Goal: Browse casually: Explore the website without a specific task or goal

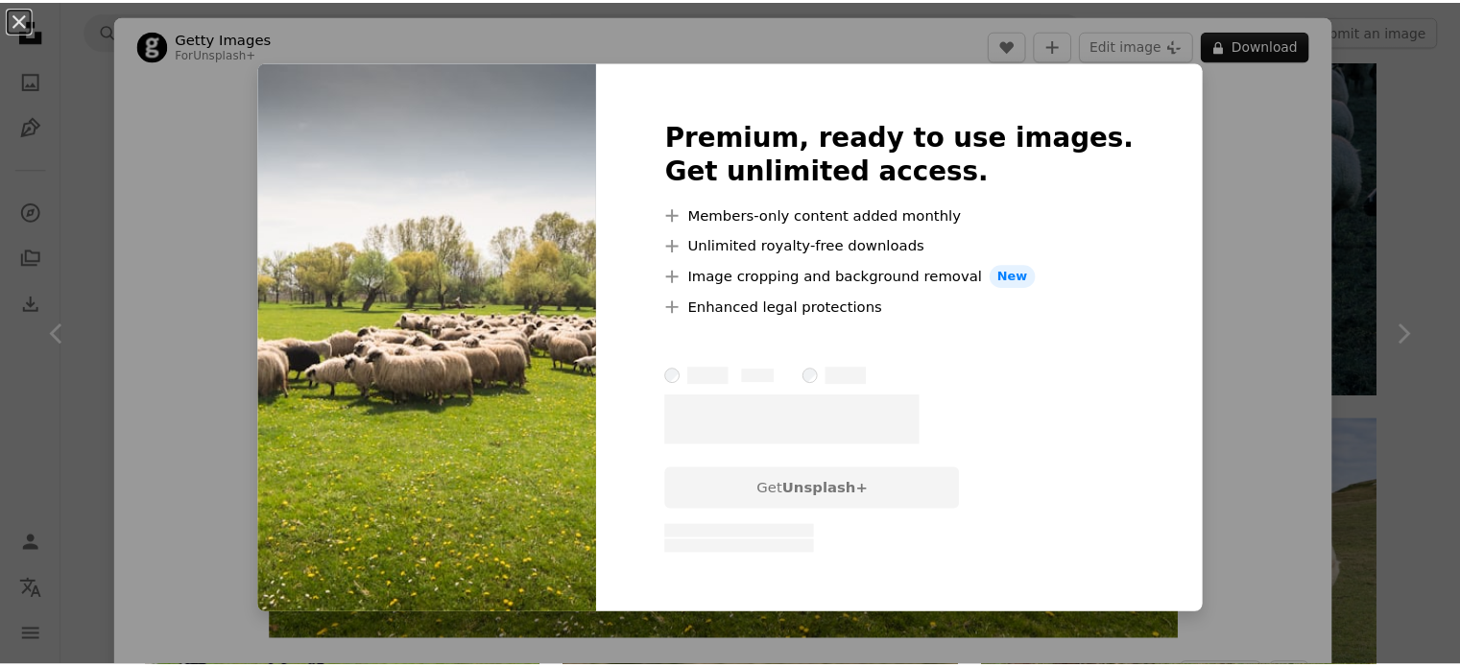
scroll to position [192, 0]
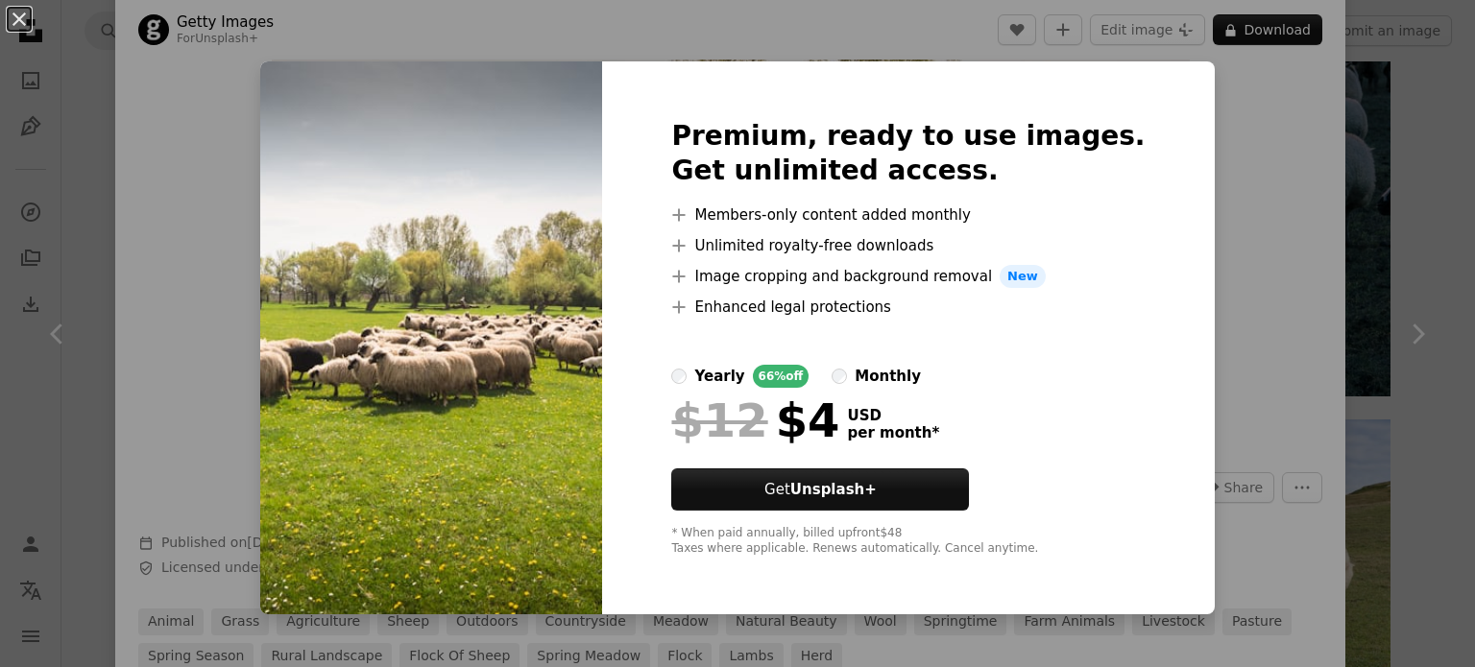
click at [1251, 180] on div "An X shape Premium, ready to use images. Get unlimited access. A plus sign Memb…" at bounding box center [737, 333] width 1475 height 667
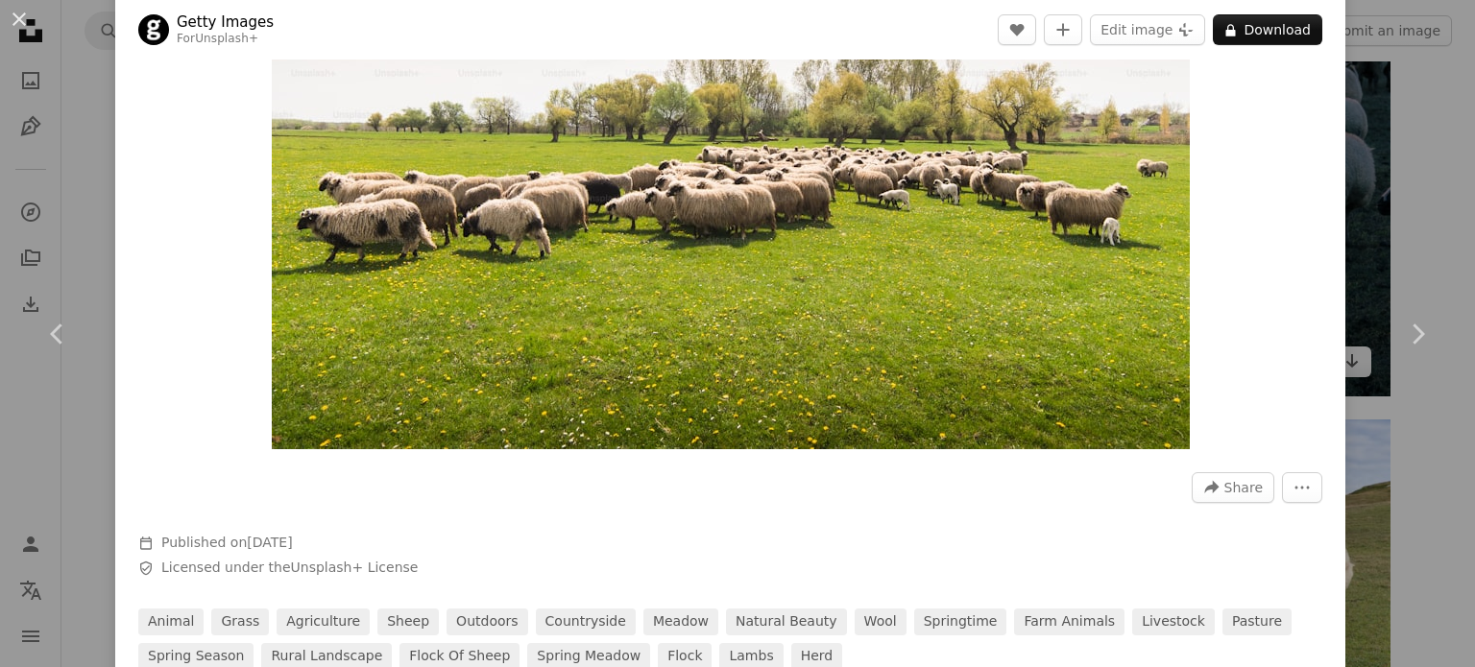
click at [1371, 113] on div "An X shape Chevron left Chevron right Getty Images For Unsplash+ A heart A plus…" at bounding box center [737, 333] width 1475 height 667
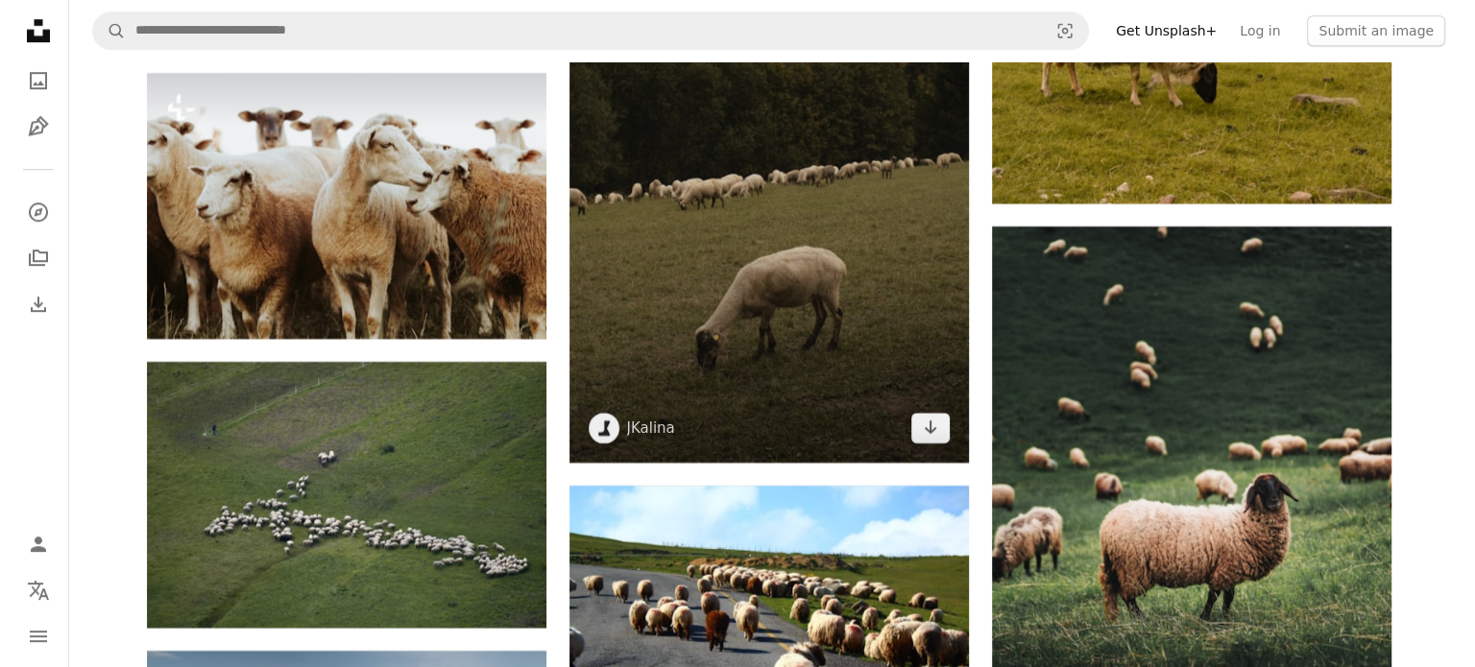
scroll to position [8828, 0]
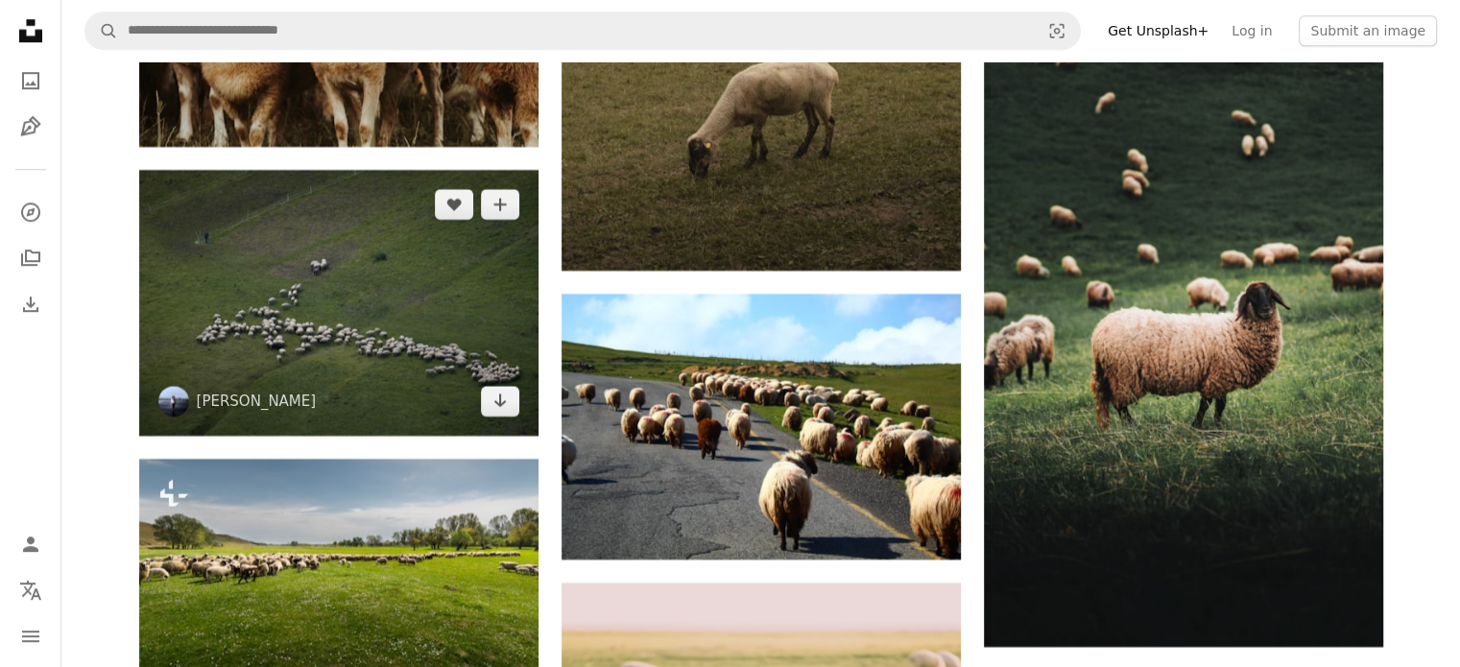
click at [348, 333] on img at bounding box center [338, 303] width 399 height 266
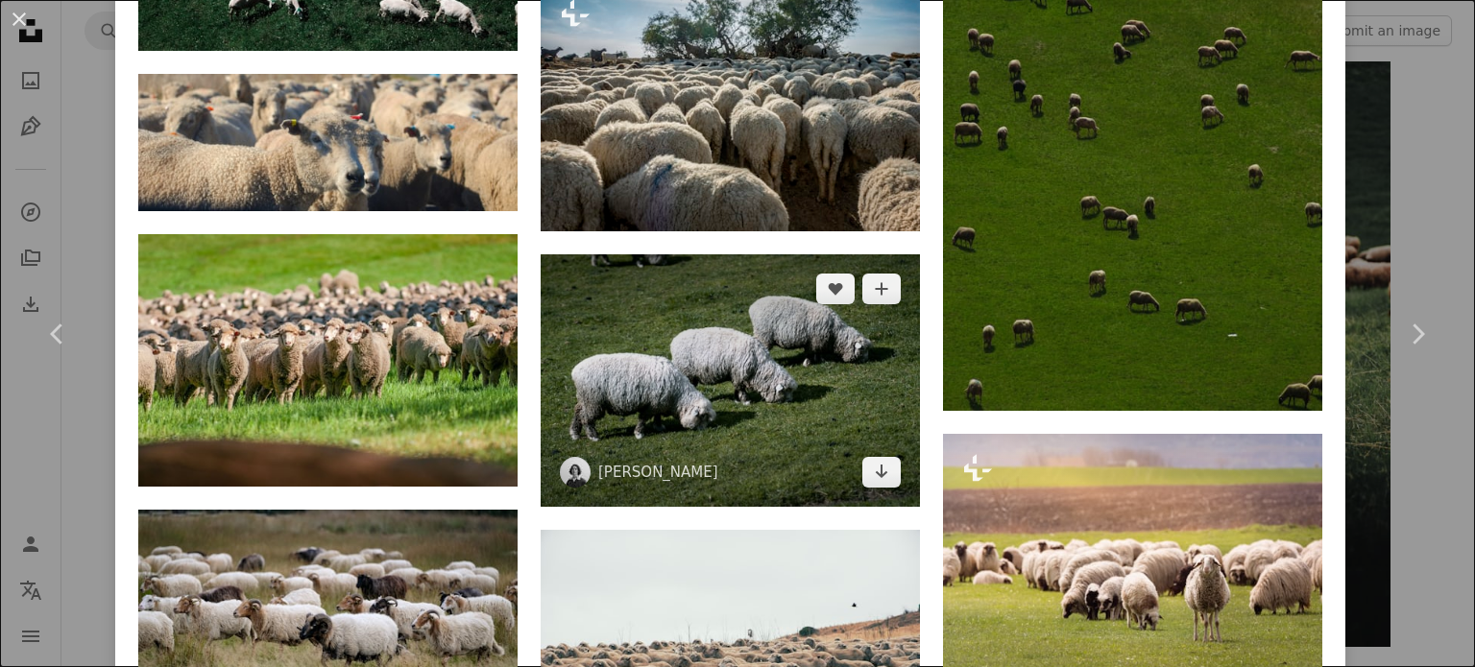
scroll to position [3264, 0]
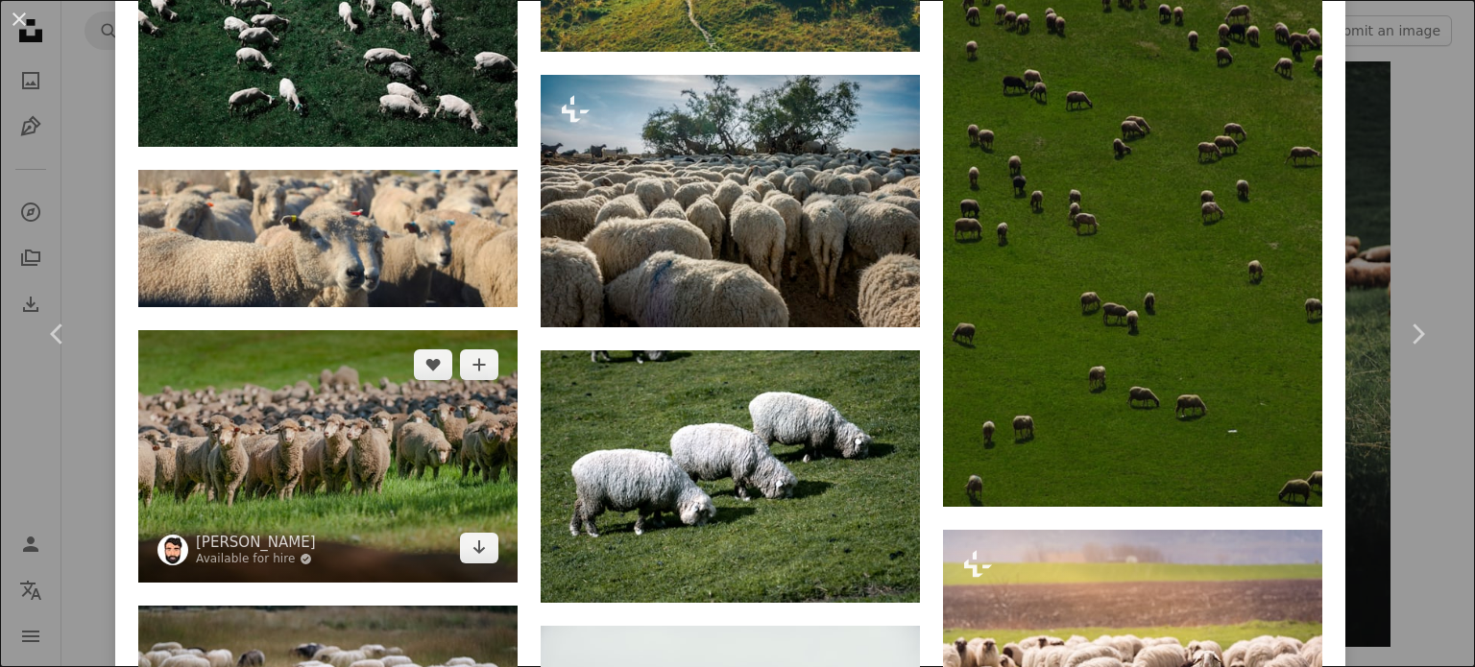
click at [339, 441] on img at bounding box center [327, 456] width 379 height 252
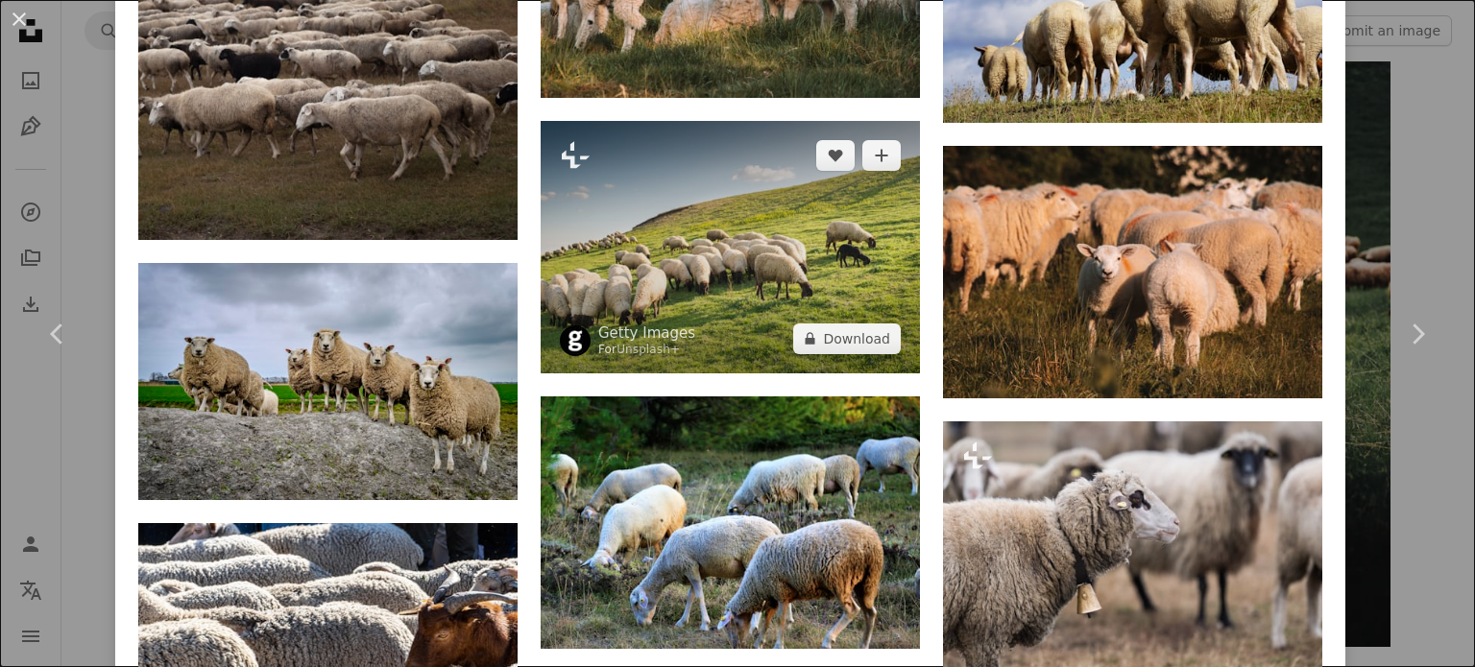
scroll to position [3648, 0]
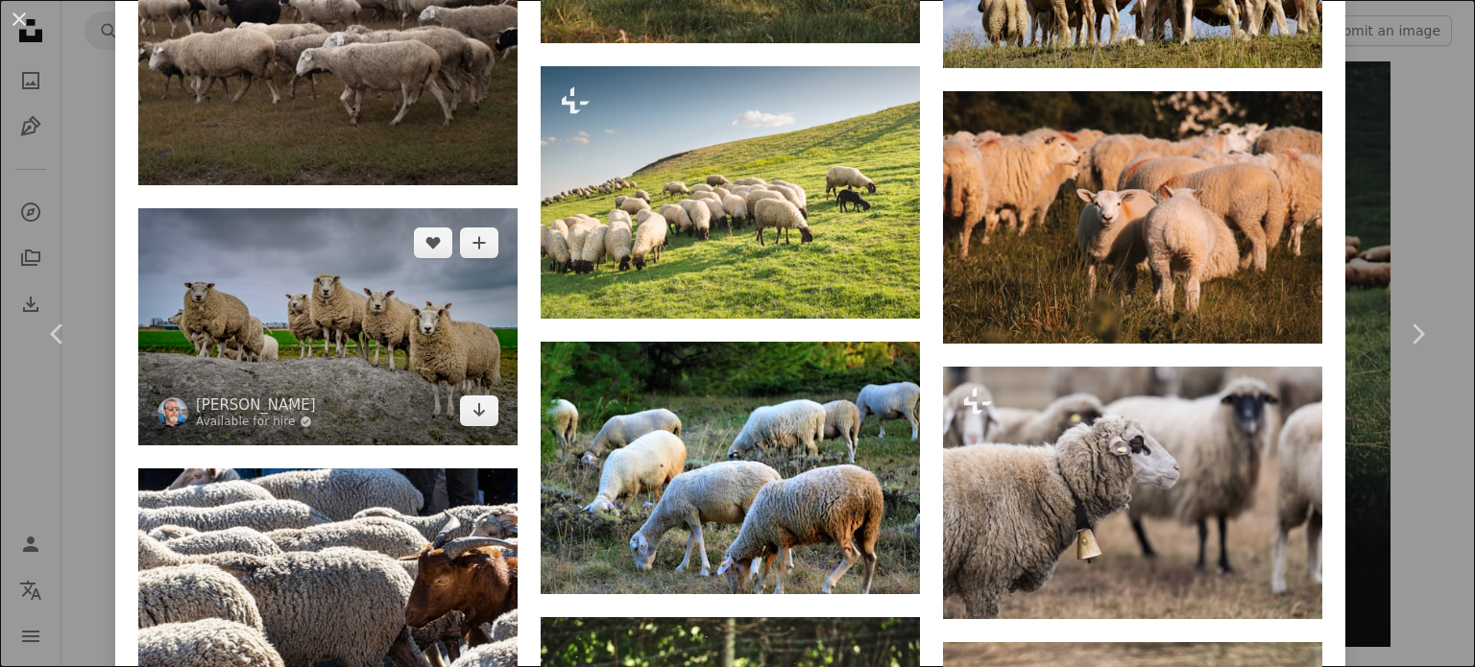
click at [296, 322] on img at bounding box center [327, 326] width 379 height 237
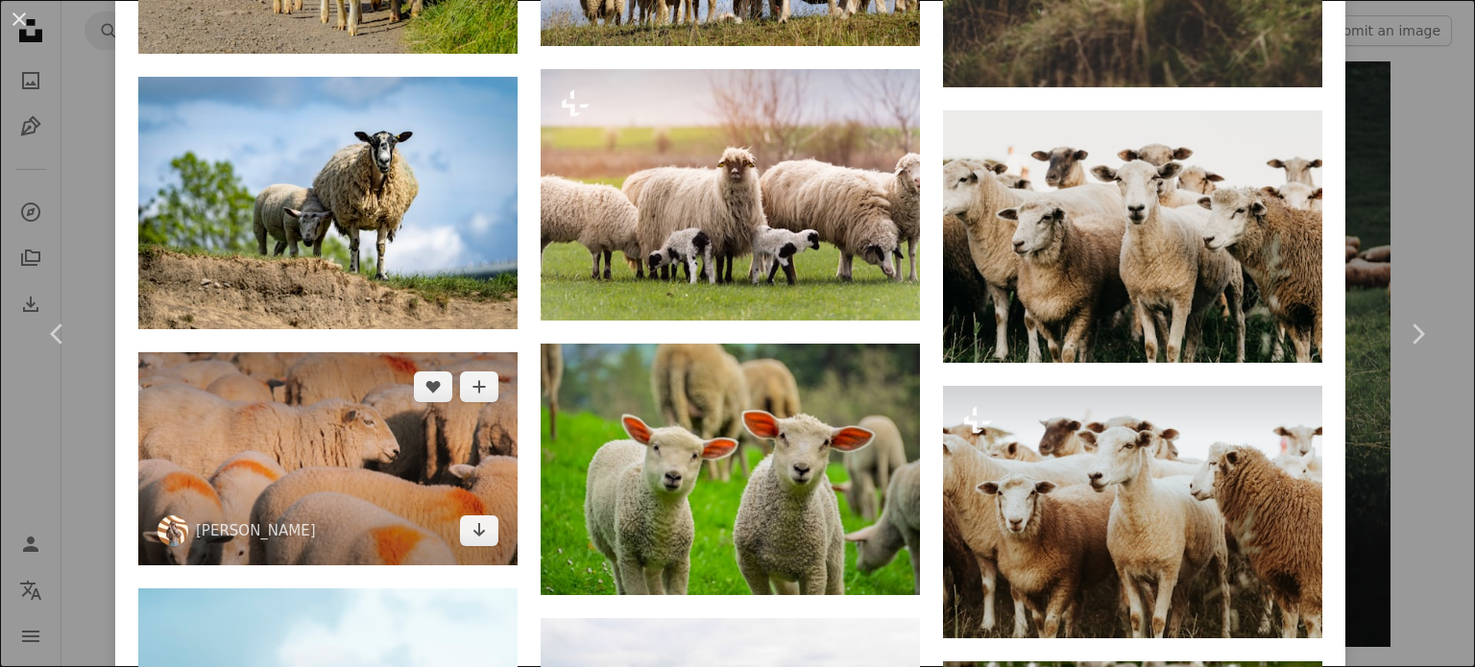
scroll to position [3936, 0]
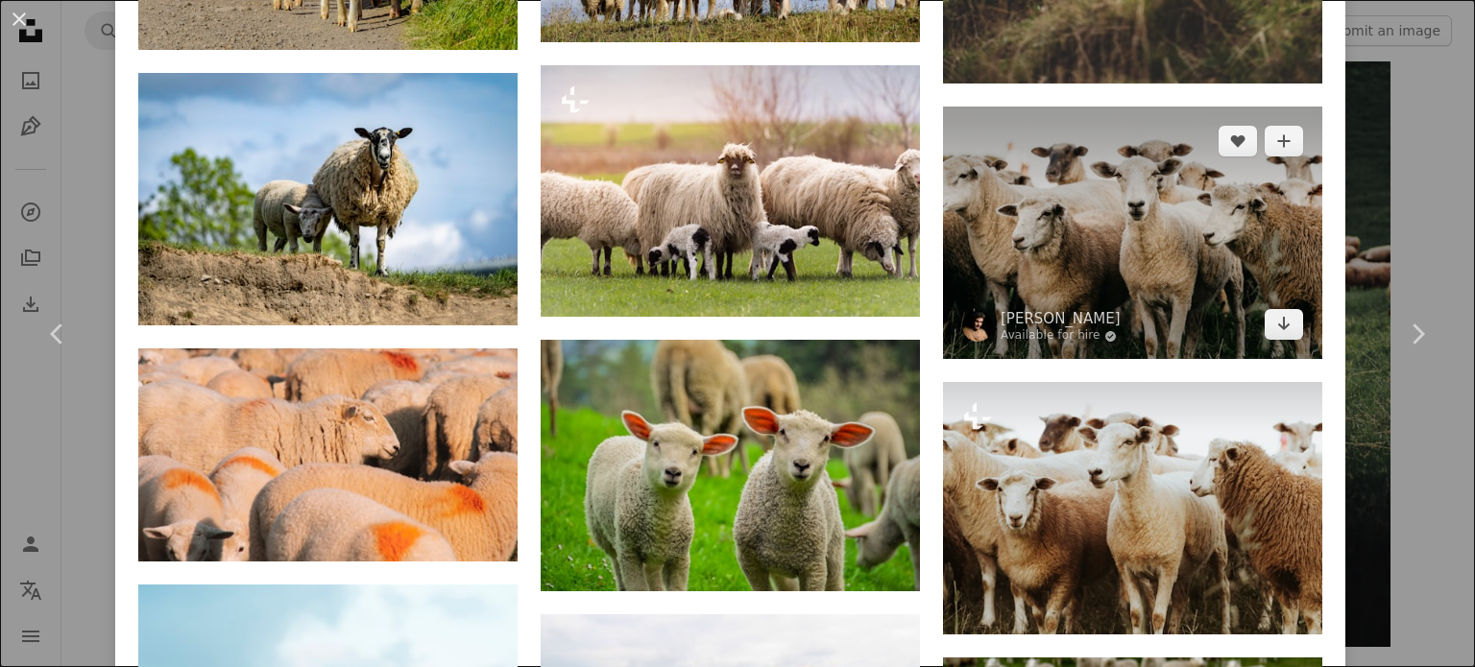
click at [1152, 185] on img at bounding box center [1132, 233] width 379 height 252
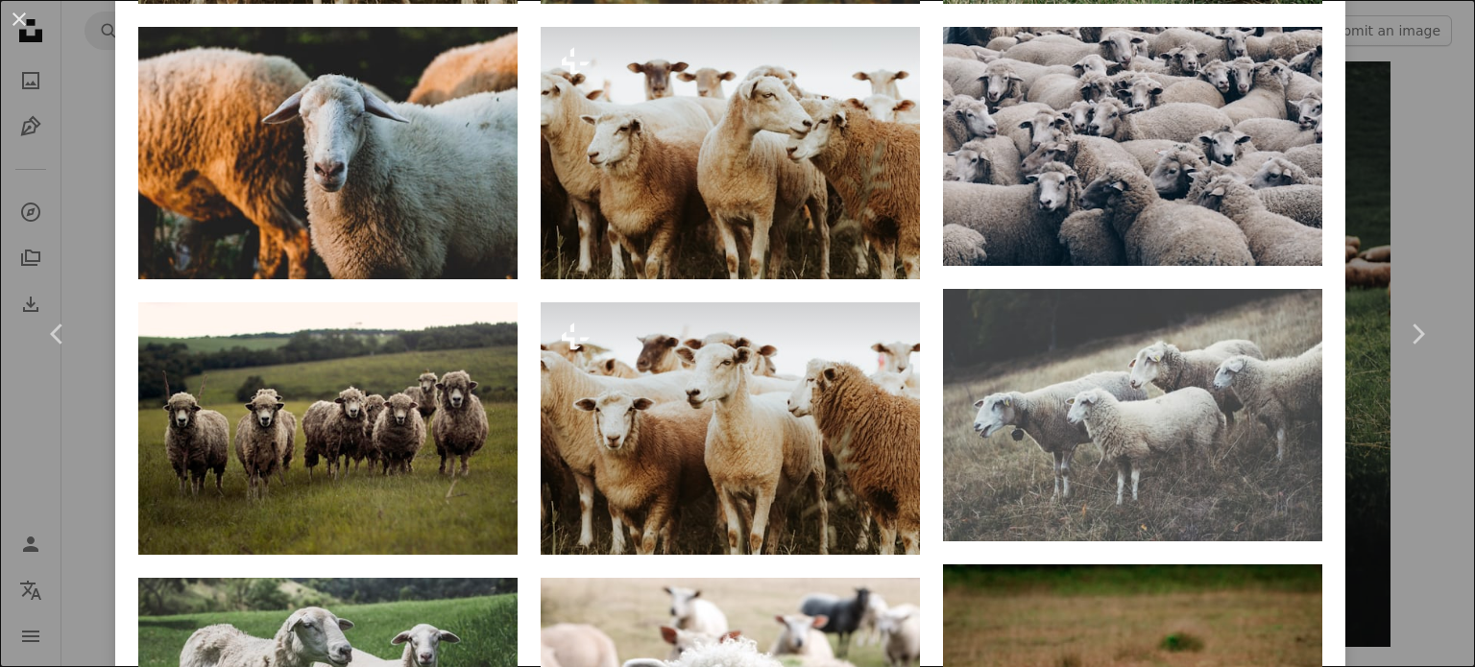
scroll to position [1824, 0]
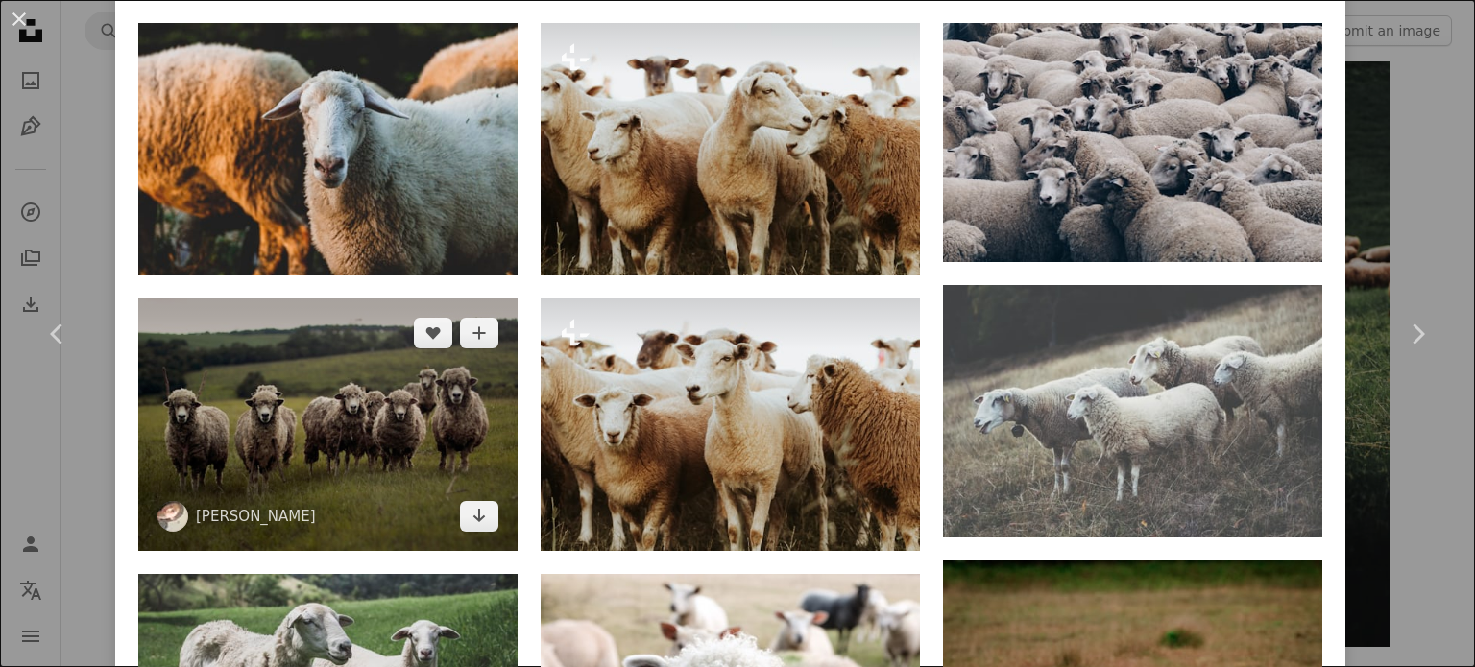
click at [294, 451] on img at bounding box center [327, 425] width 379 height 252
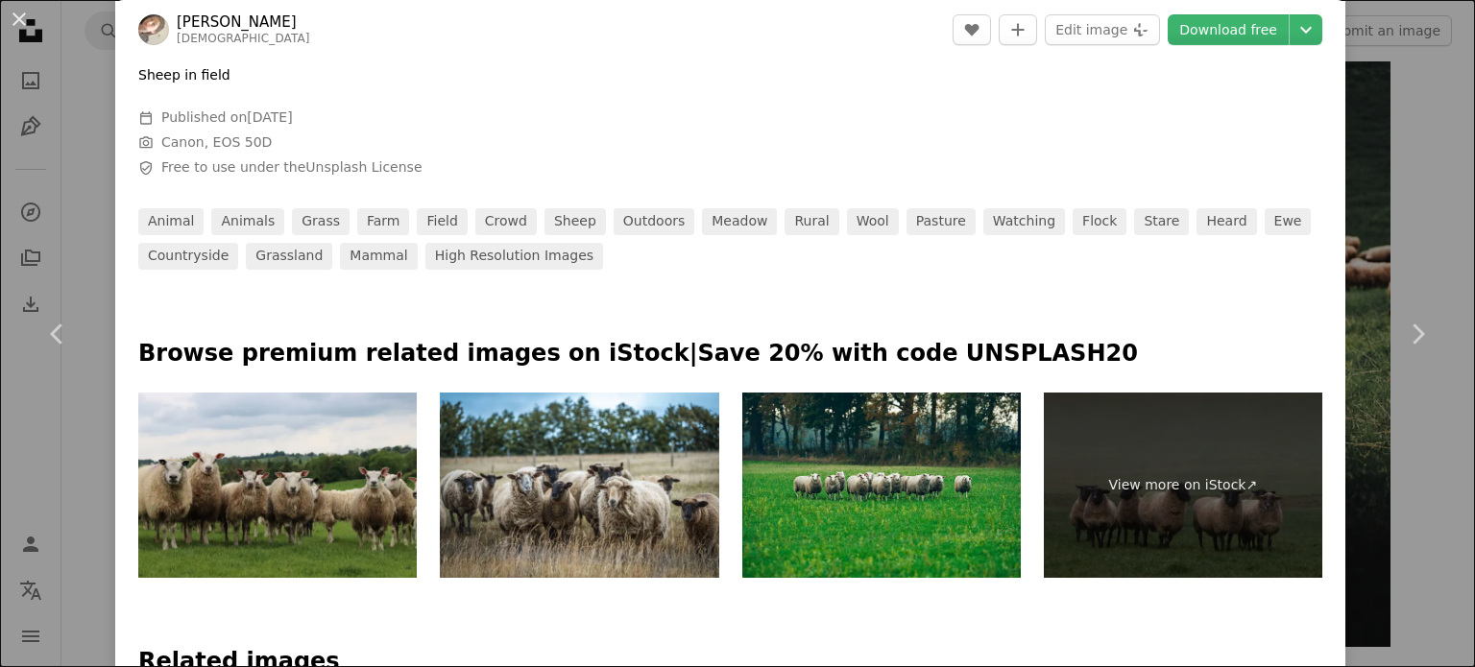
scroll to position [960, 0]
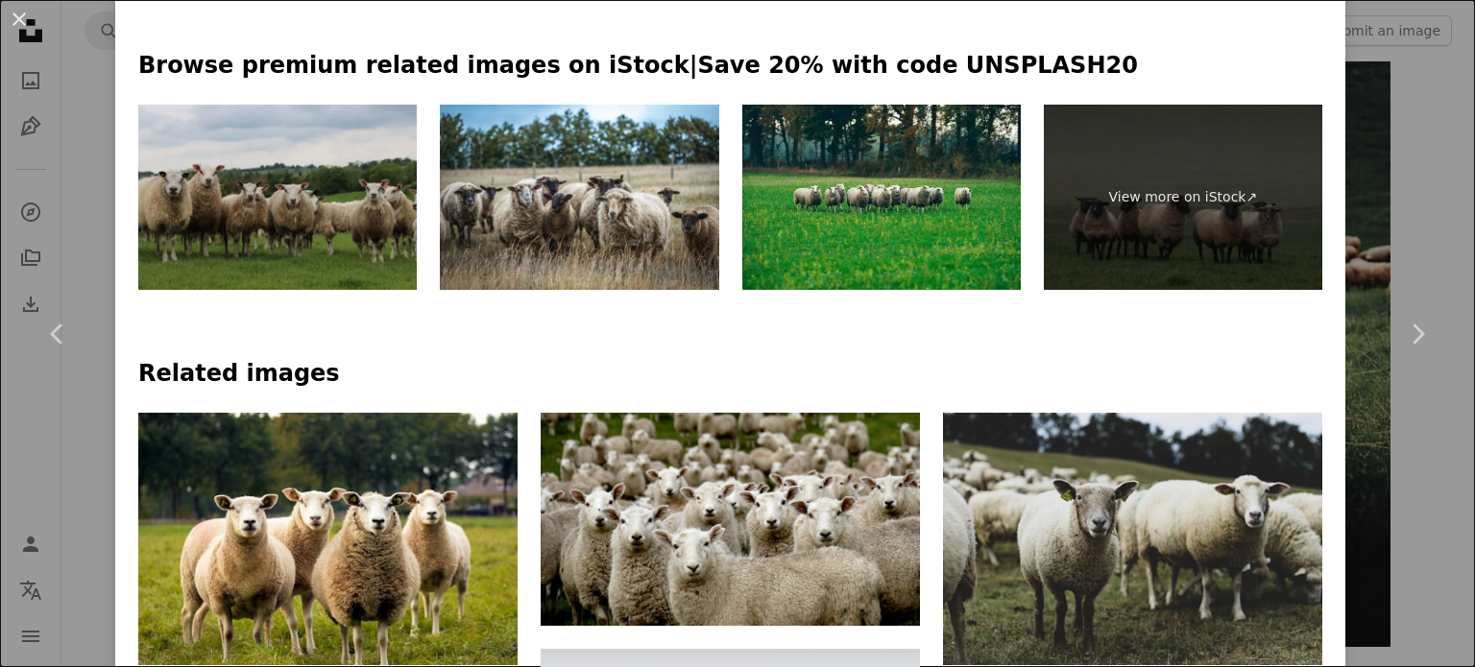
click at [277, 199] on img at bounding box center [277, 198] width 278 height 186
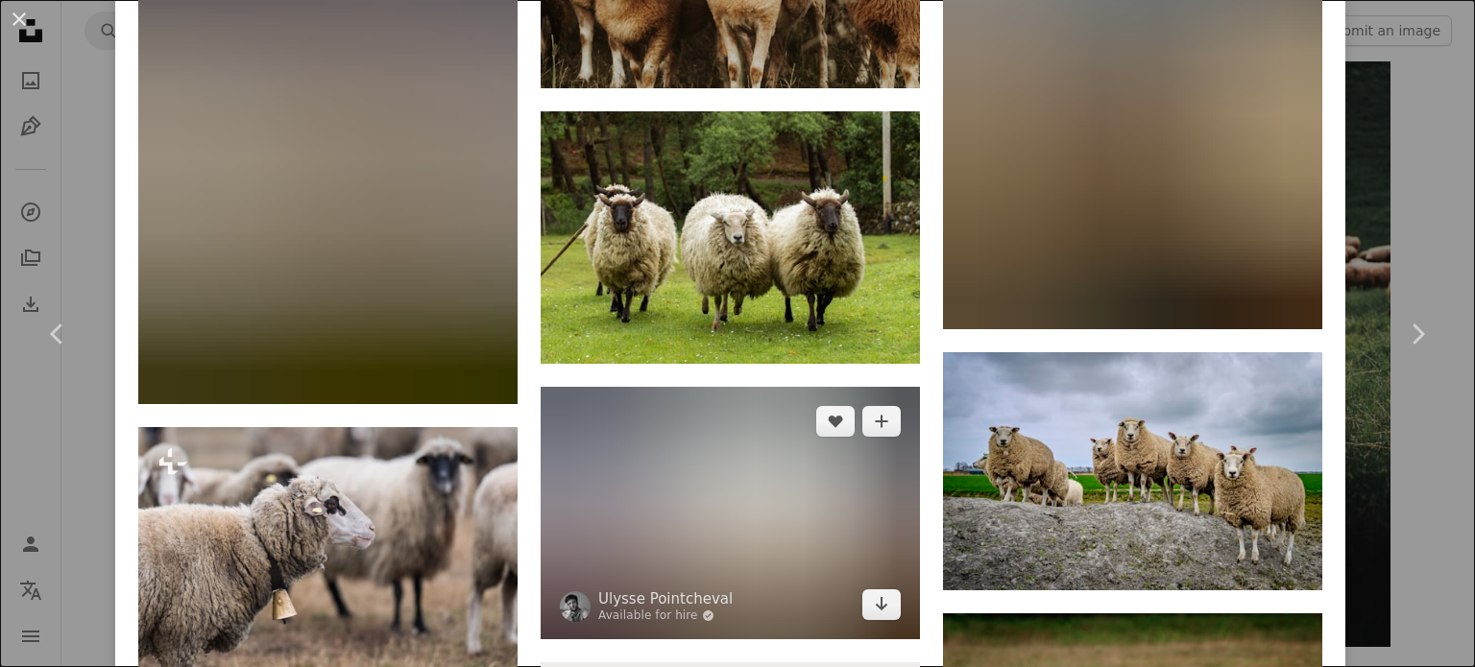
scroll to position [2496, 0]
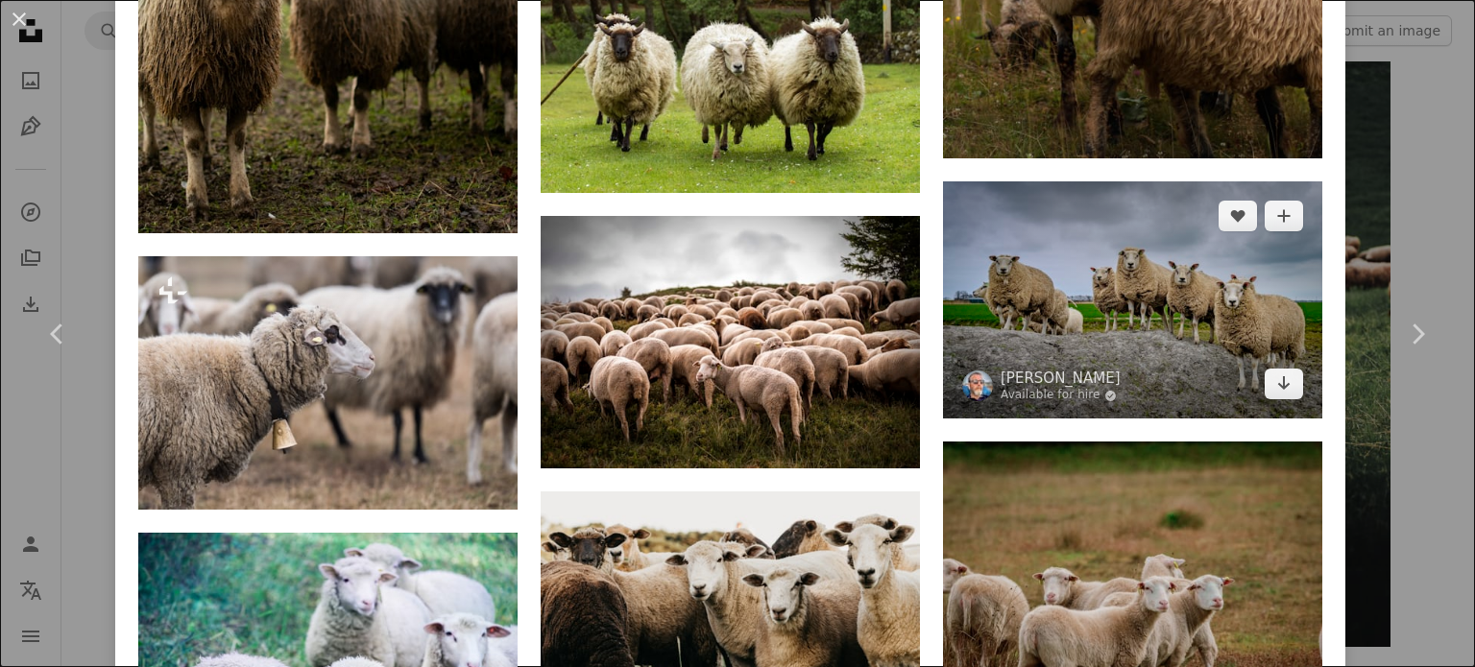
click at [1094, 317] on img at bounding box center [1132, 299] width 379 height 237
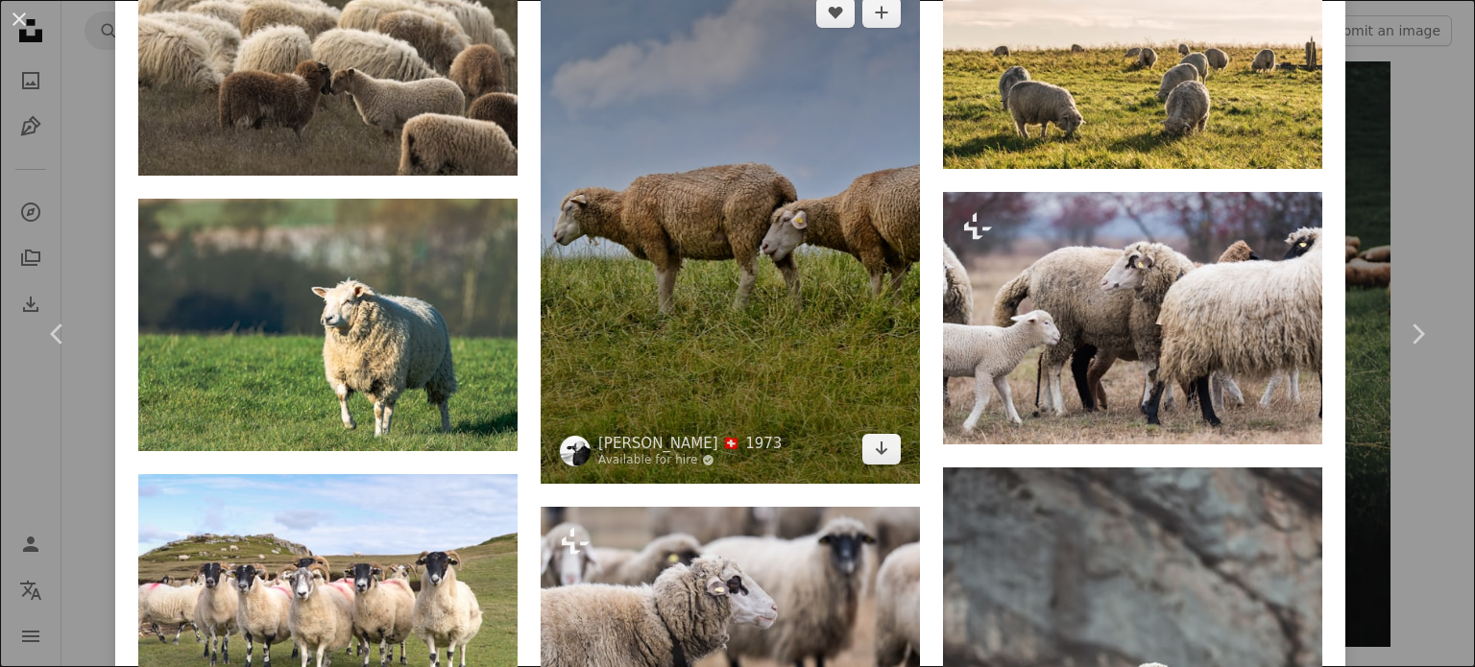
scroll to position [3072, 0]
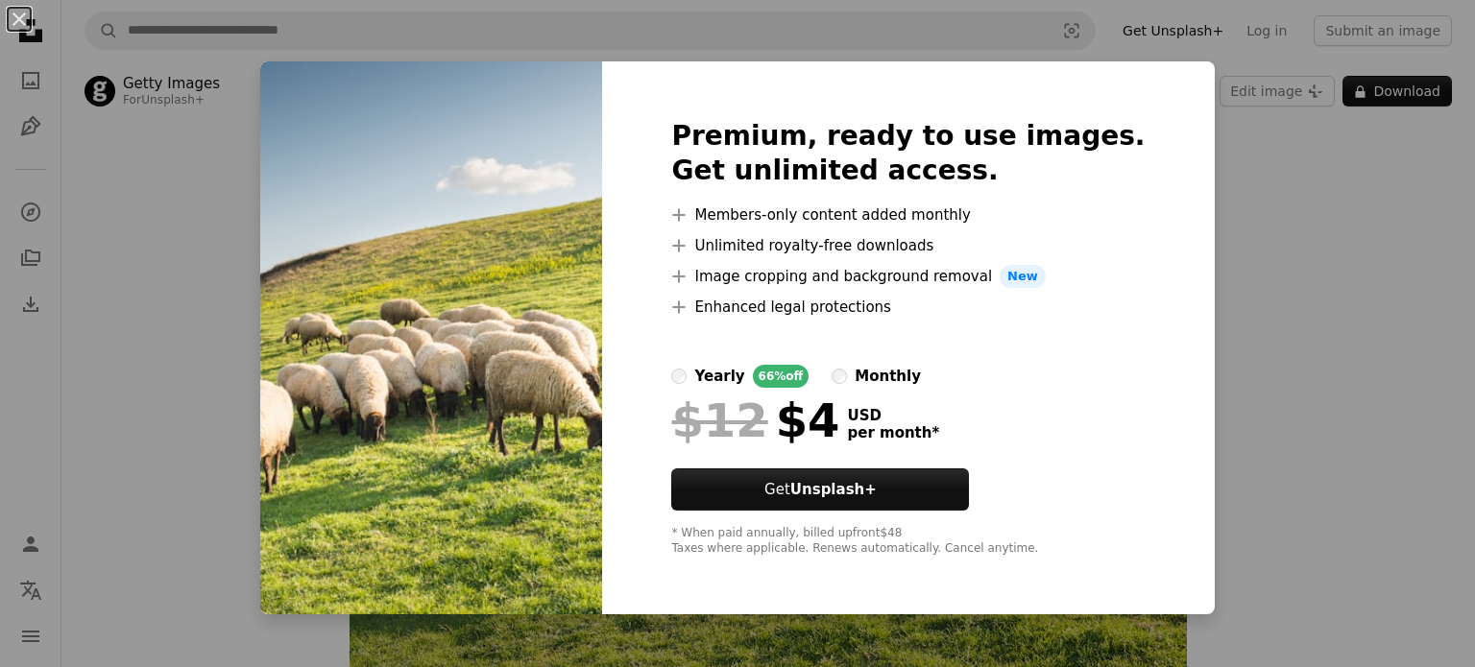
click at [416, 188] on img at bounding box center [431, 337] width 342 height 553
click at [465, 359] on img at bounding box center [431, 337] width 342 height 553
click at [549, 267] on img at bounding box center [431, 337] width 342 height 553
